Goal: Navigation & Orientation: Find specific page/section

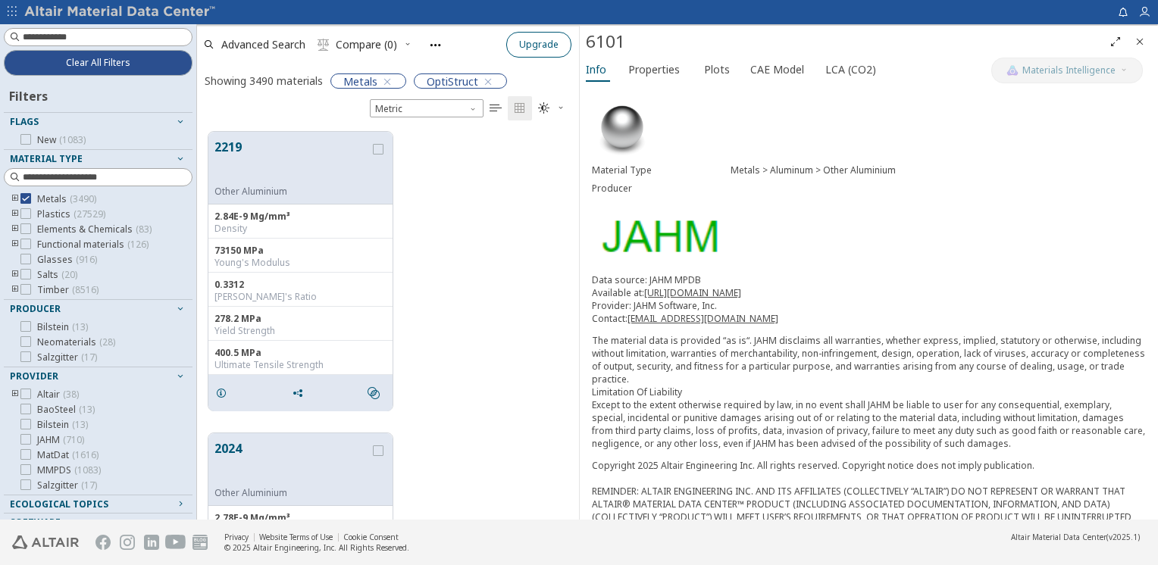
scroll to position [389, 370]
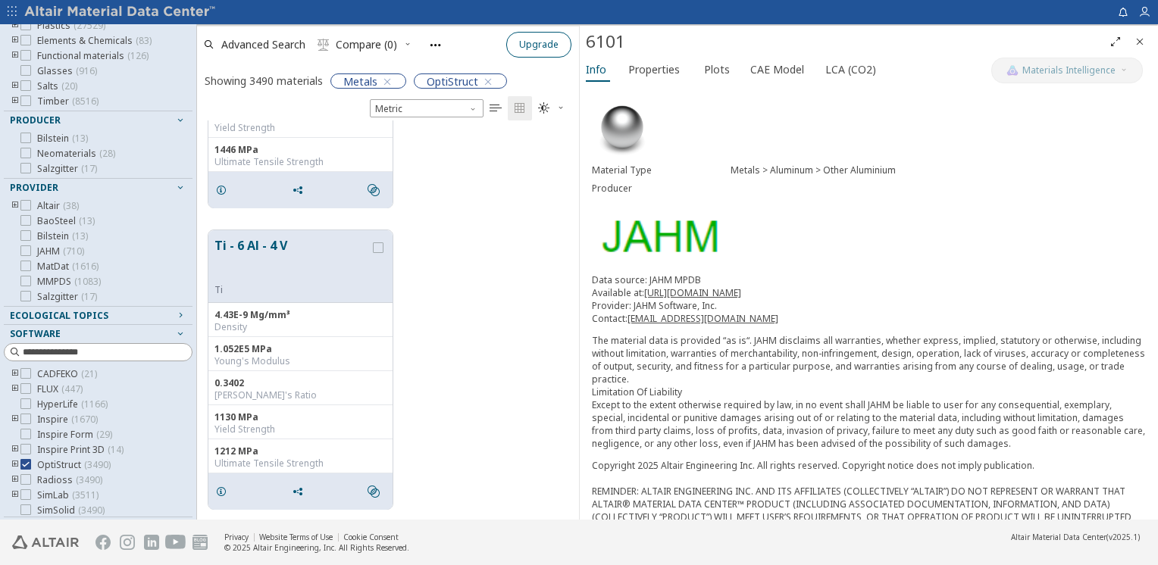
click at [524, 42] on span "Upgrade" at bounding box center [538, 45] width 39 height 12
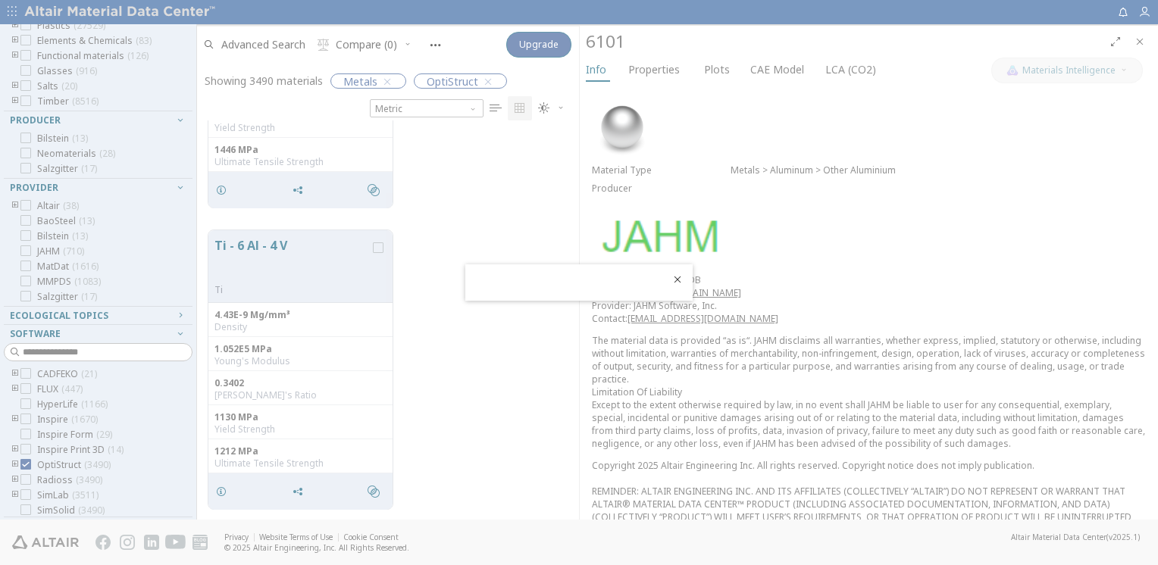
click at [682, 280] on icon "Close" at bounding box center [677, 280] width 12 height 12
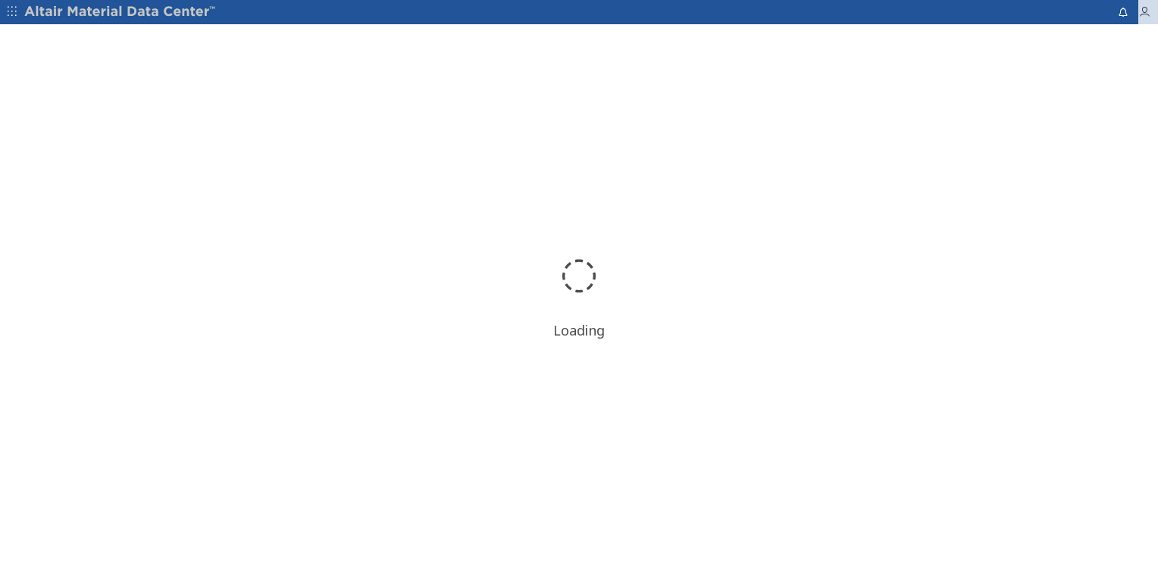
click at [1144, 14] on icon "button" at bounding box center [1144, 12] width 12 height 12
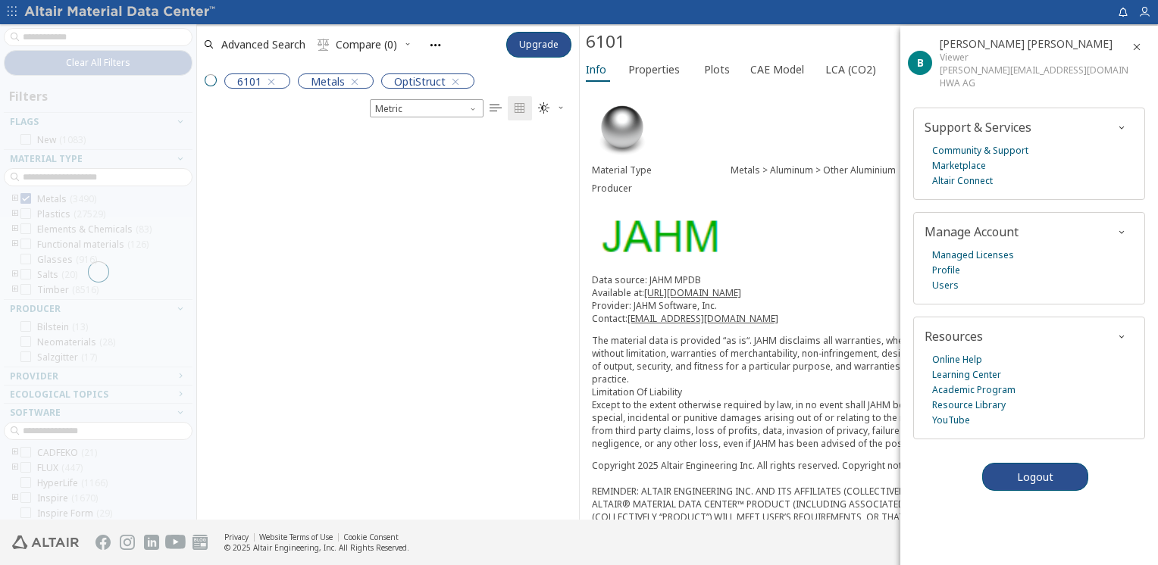
scroll to position [389, 370]
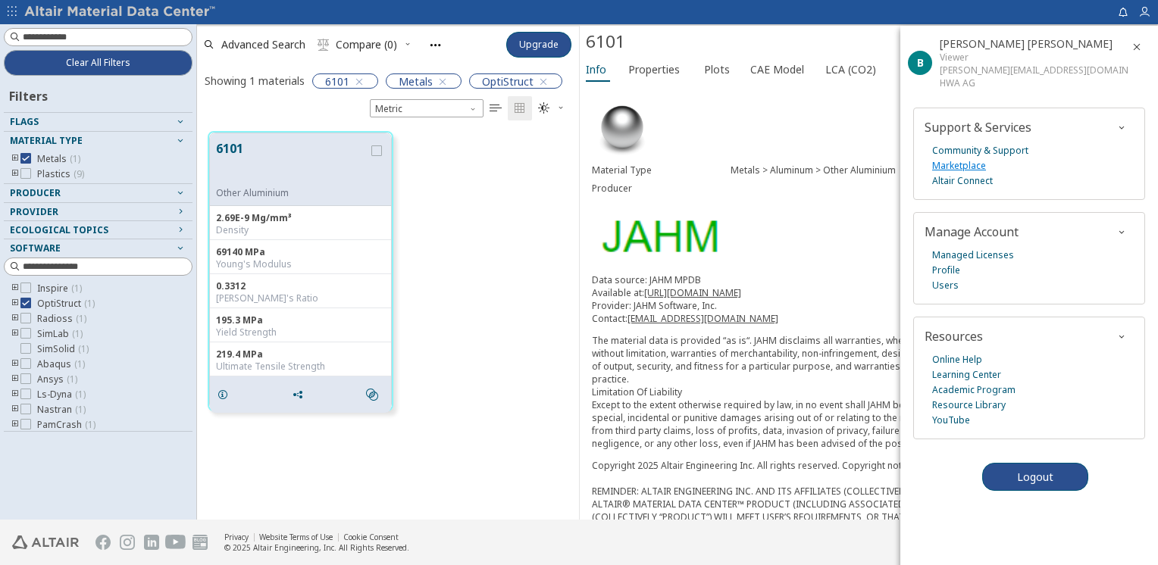
click at [961, 167] on link "Marketplace" at bounding box center [959, 165] width 54 height 15
click at [952, 148] on link "Community & Support" at bounding box center [980, 150] width 96 height 15
